Goal: Information Seeking & Learning: Learn about a topic

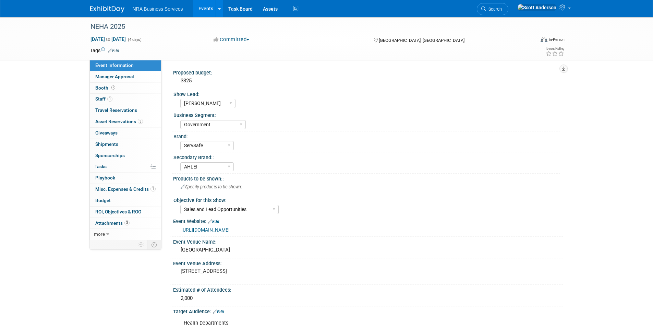
select select "[PERSON_NAME]"
select select "Government"
select select "ServSafe"
select select "AHLEI"
select select "Sales and Lead Opportunities"
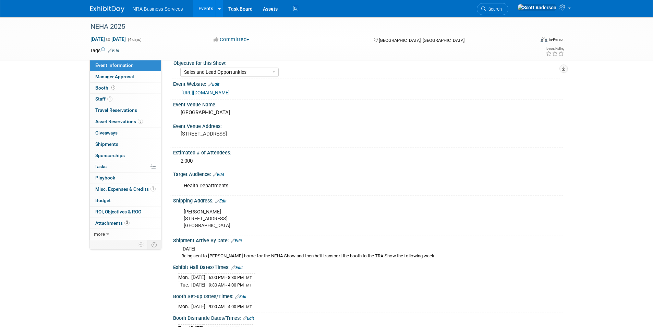
click at [202, 8] on link "Events" at bounding box center [205, 8] width 25 height 17
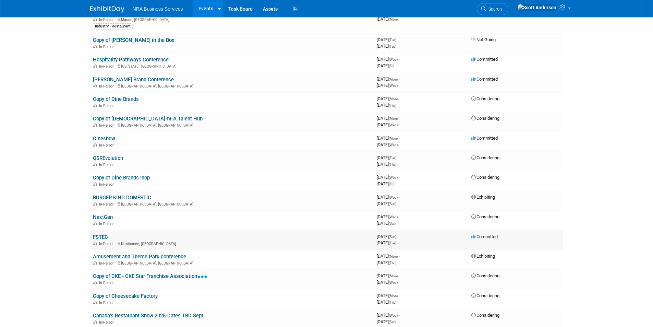
scroll to position [103, 0]
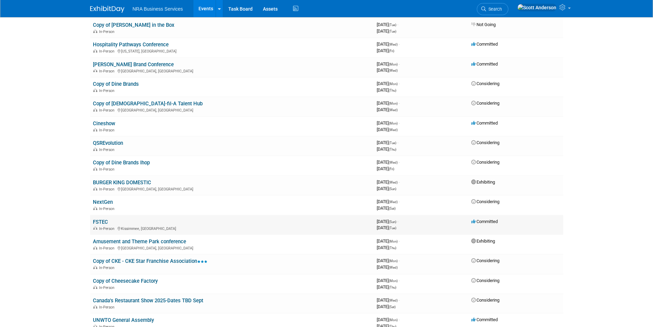
click at [102, 222] on link "FSTEC" at bounding box center [100, 222] width 15 height 6
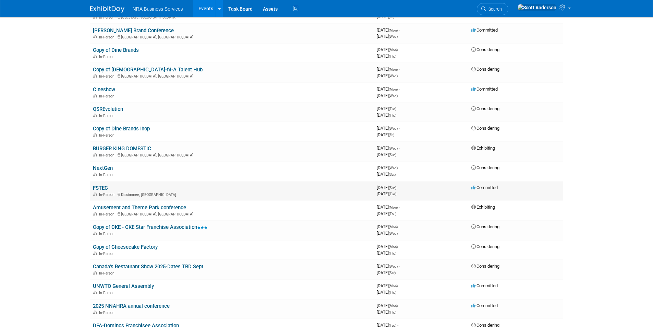
scroll to position [137, 0]
click at [139, 207] on link "Amusement and Theme Park conference" at bounding box center [139, 207] width 93 height 6
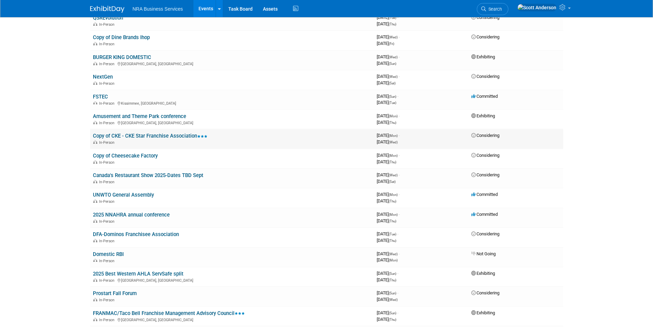
scroll to position [240, 0]
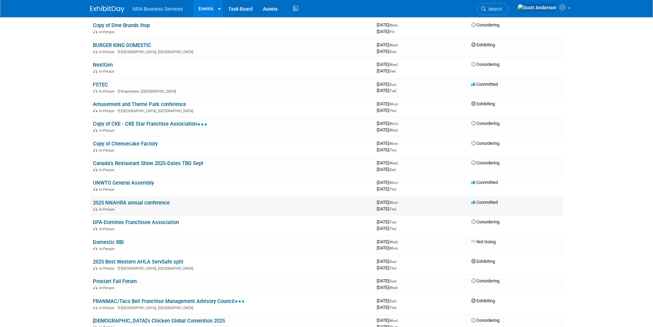
click at [148, 202] on link "2025 NNAHRA annual conference" at bounding box center [131, 203] width 77 height 6
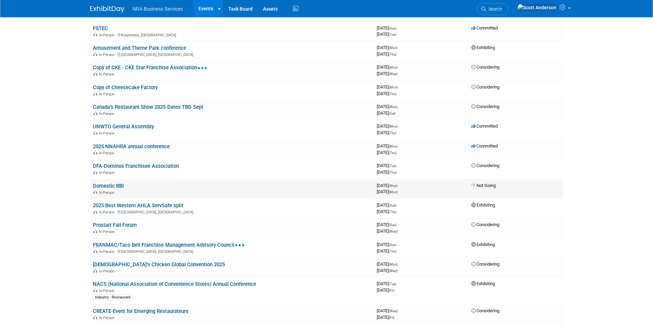
scroll to position [309, 0]
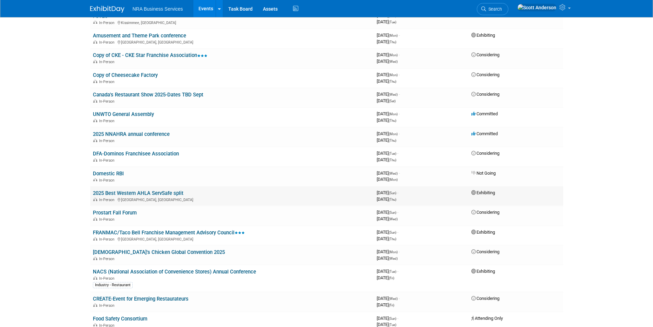
click at [156, 194] on link "2025 Best Western AHLA ServSafe split" at bounding box center [138, 193] width 91 height 6
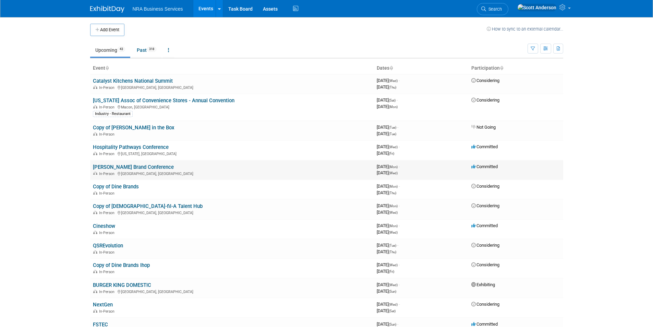
scroll to position [0, 0]
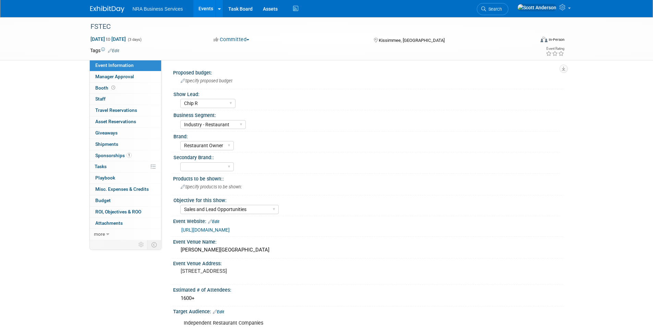
select select "Chip R"
select select "Industry - Restaurant"
select select "Restaurant Owner"
select select "Sales and Lead Opportunities"
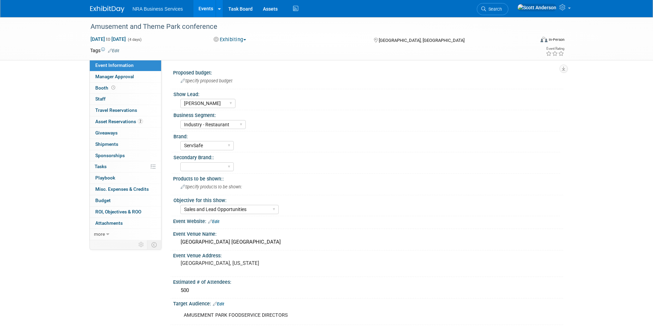
select select "[PERSON_NAME]"
select select "Industry - Restaurant"
select select "ServSafe"
select select "Sales and Lead Opportunities"
click at [128, 119] on span "Asset Reservations 2" at bounding box center [119, 121] width 48 height 5
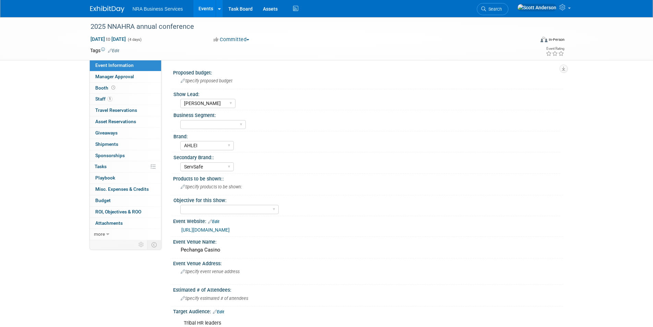
select select "[PERSON_NAME]"
select select "AHLEI"
select select "ServSafe"
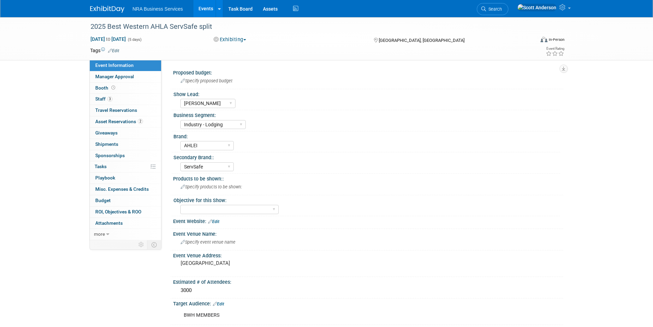
select select "[PERSON_NAME]"
select select "Industry - Lodging"
select select "AHLEI"
select select "ServSafe"
click at [129, 120] on span "Asset Reservations 2" at bounding box center [119, 121] width 48 height 5
